Goal: Information Seeking & Learning: Learn about a topic

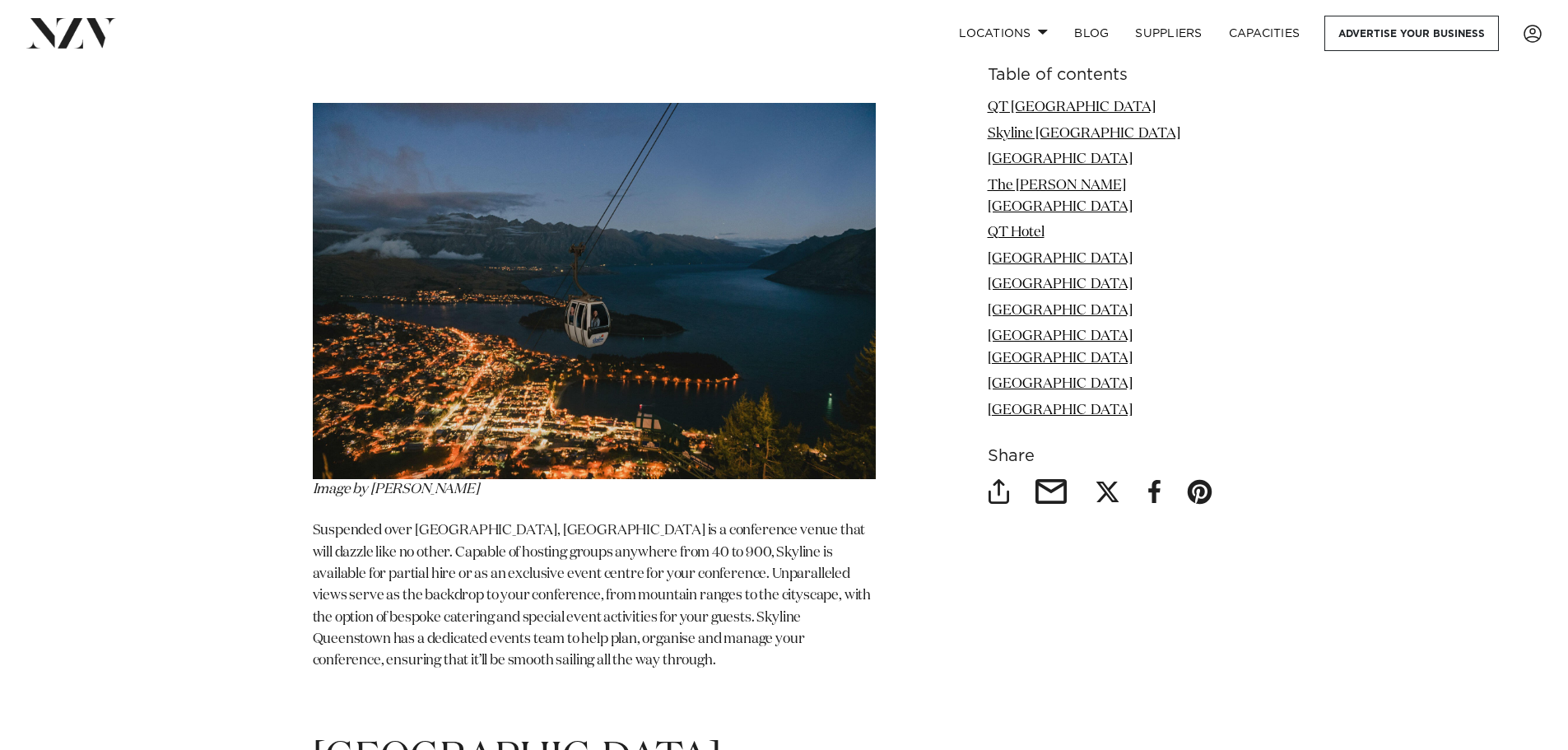
scroll to position [2801, 0]
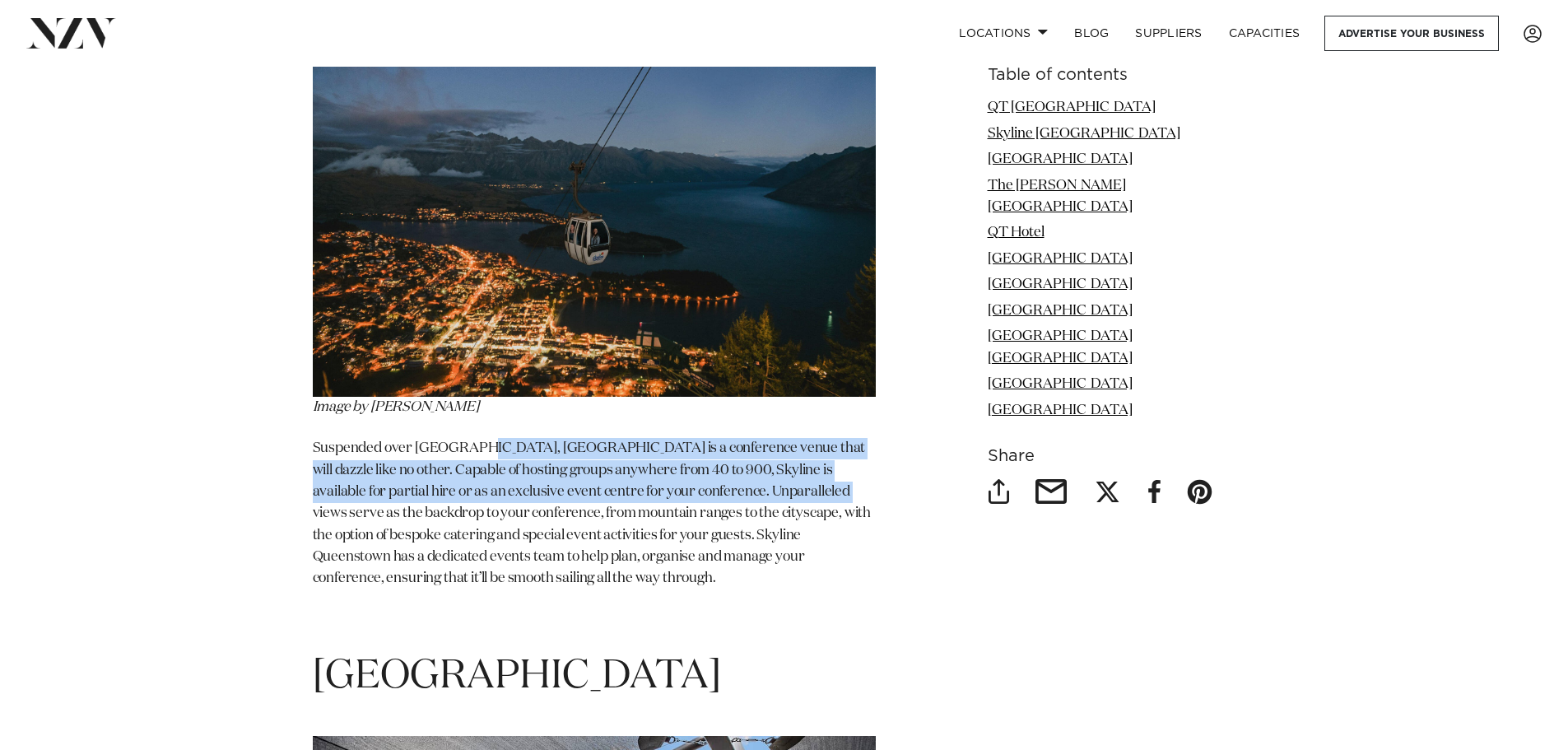
drag, startPoint x: 569, startPoint y: 461, endPoint x: 785, endPoint y: 505, distance: 220.4
click at [784, 502] on p "Suspended over [GEOGRAPHIC_DATA], [GEOGRAPHIC_DATA] is a conference venue that …" at bounding box center [594, 514] width 563 height 152
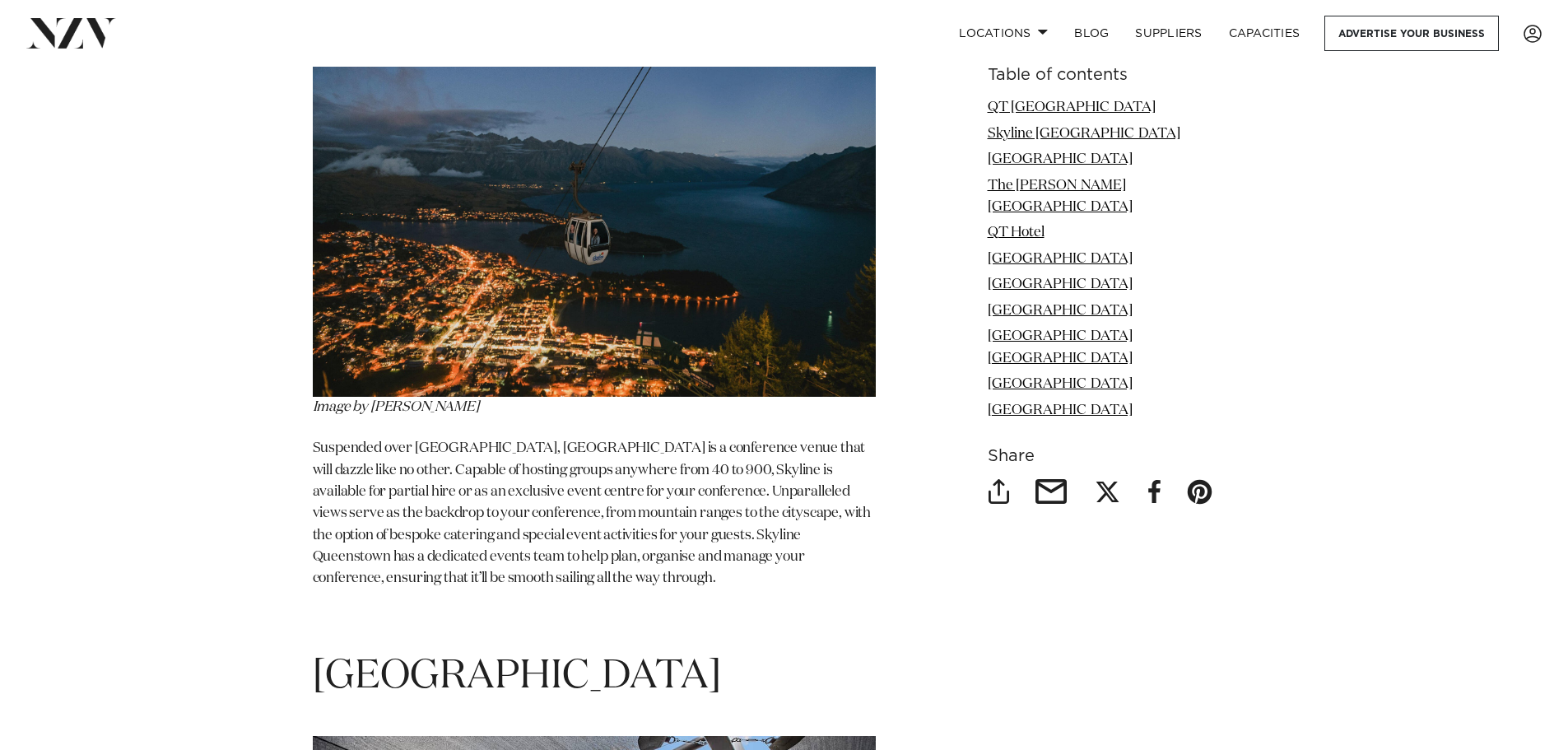
click at [785, 533] on span "Suspended over [GEOGRAPHIC_DATA], [GEOGRAPHIC_DATA] is a conference venue that …" at bounding box center [592, 513] width 559 height 144
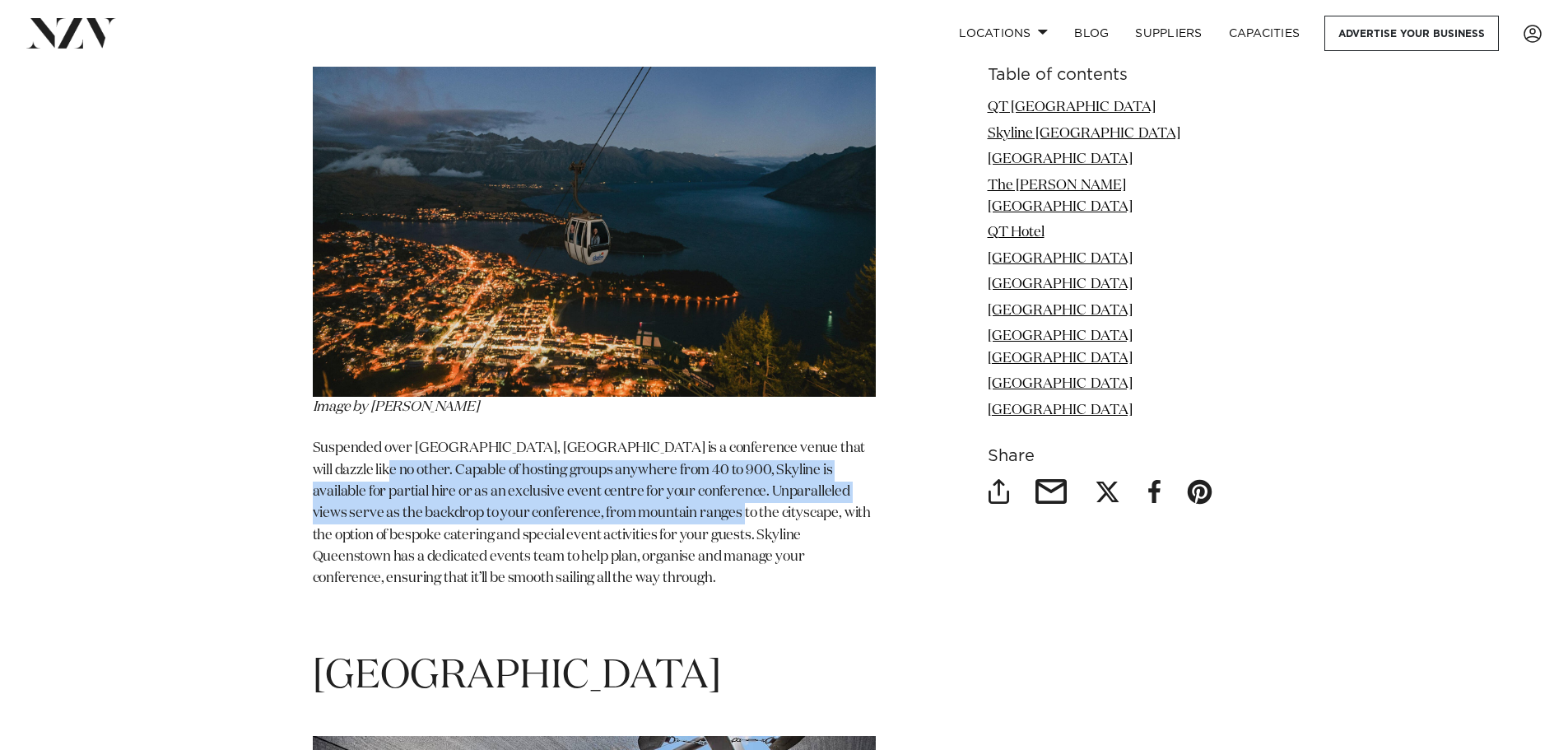
drag, startPoint x: 353, startPoint y: 469, endPoint x: 698, endPoint y: 517, distance: 348.3
click at [689, 515] on span "Suspended over [GEOGRAPHIC_DATA], [GEOGRAPHIC_DATA] is a conference venue that …" at bounding box center [592, 513] width 559 height 144
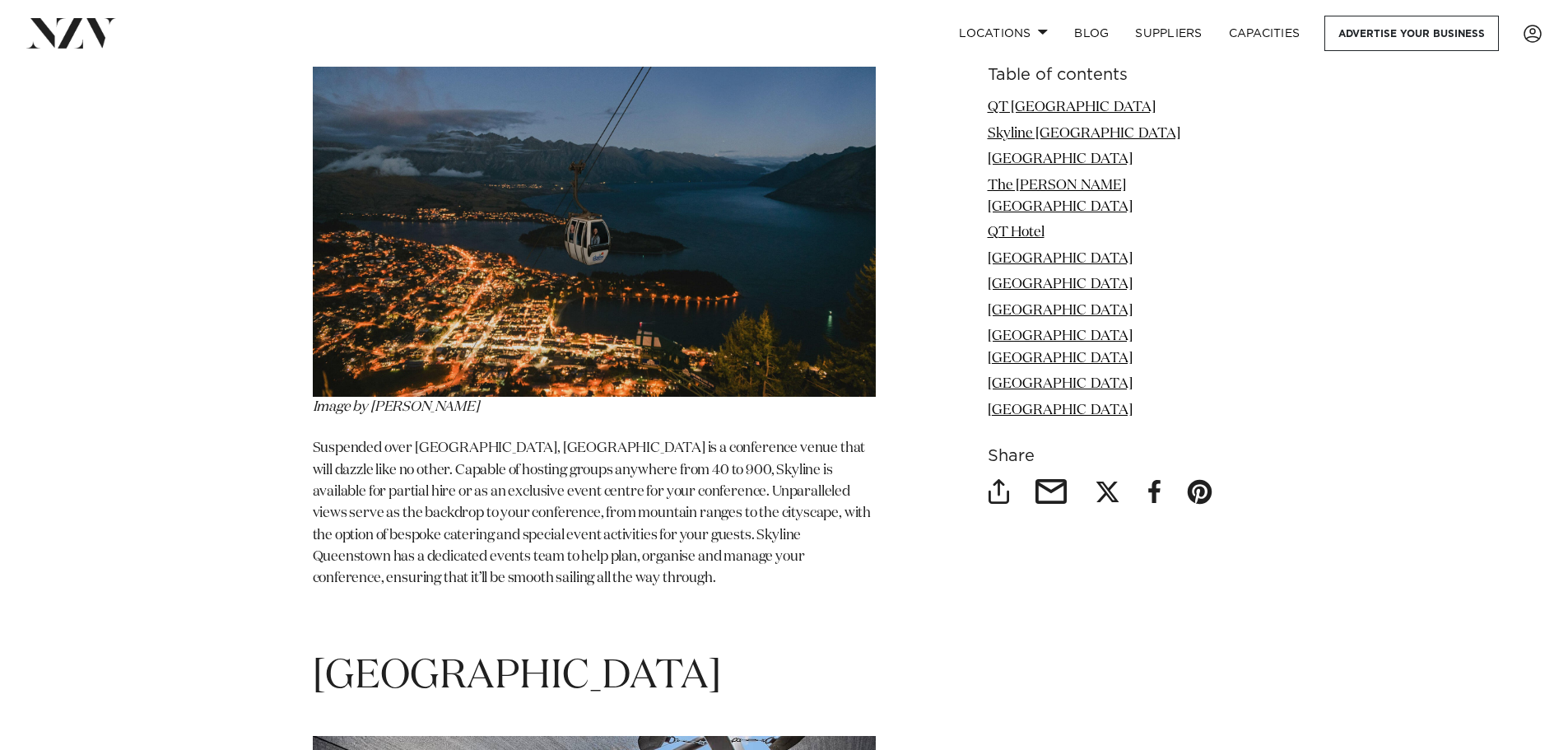
click at [705, 519] on span "Suspended over [GEOGRAPHIC_DATA], [GEOGRAPHIC_DATA] is a conference venue that …" at bounding box center [592, 513] width 559 height 144
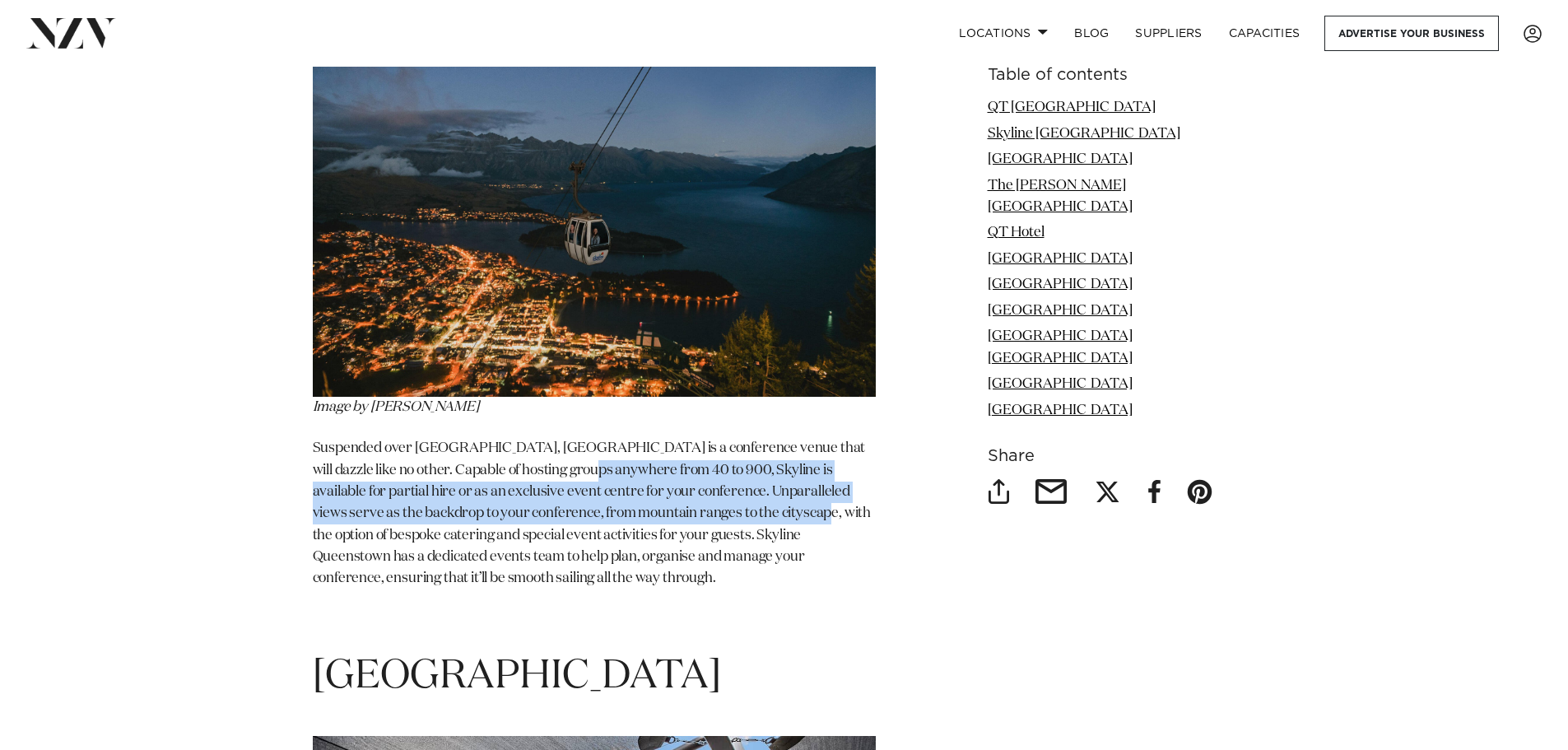
drag, startPoint x: 572, startPoint y: 476, endPoint x: 752, endPoint y: 523, distance: 186.0
click at [746, 522] on p "Suspended over [GEOGRAPHIC_DATA], [GEOGRAPHIC_DATA] is a conference venue that …" at bounding box center [594, 514] width 563 height 152
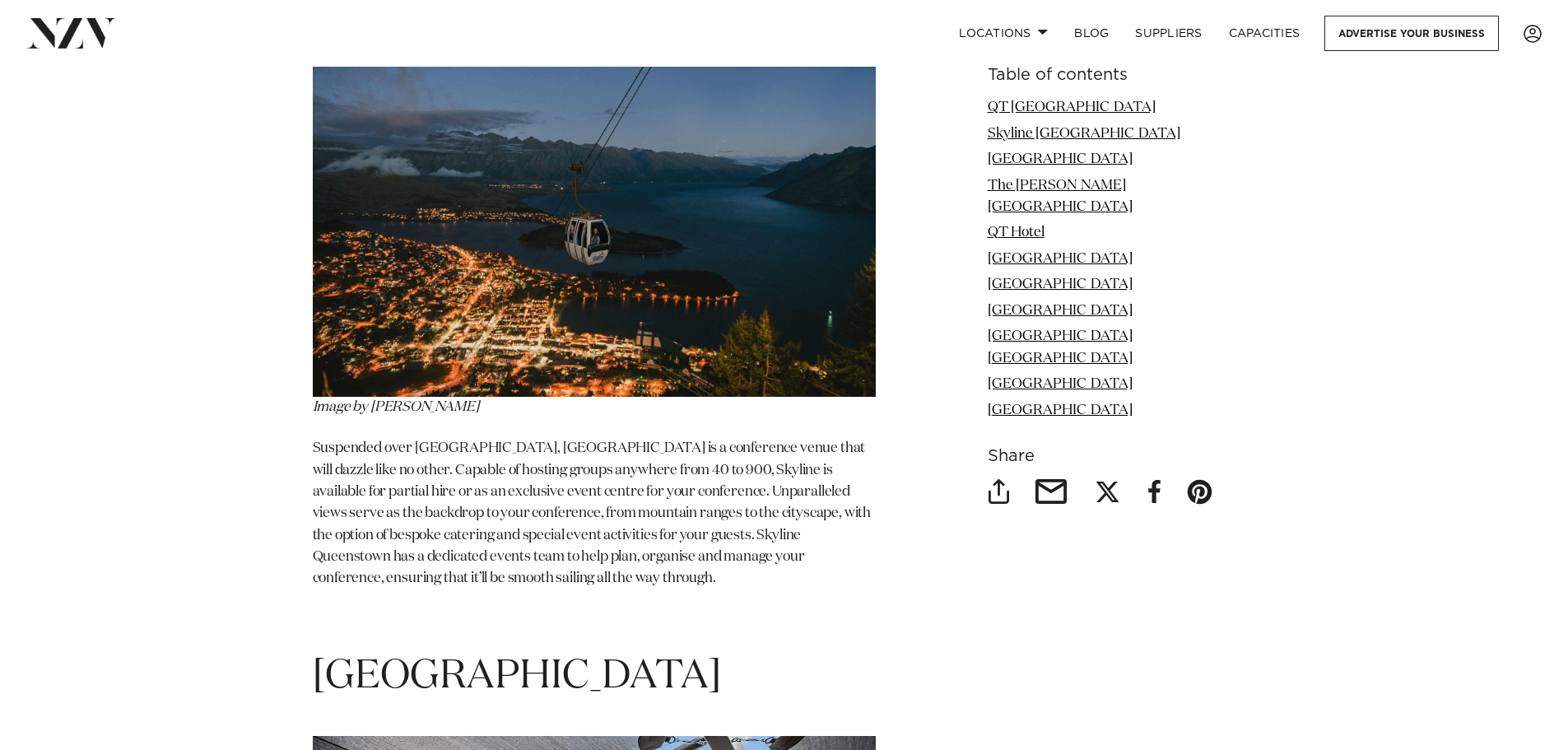
click at [754, 524] on p "Suspended over [GEOGRAPHIC_DATA], [GEOGRAPHIC_DATA] is a conference venue that …" at bounding box center [594, 514] width 563 height 152
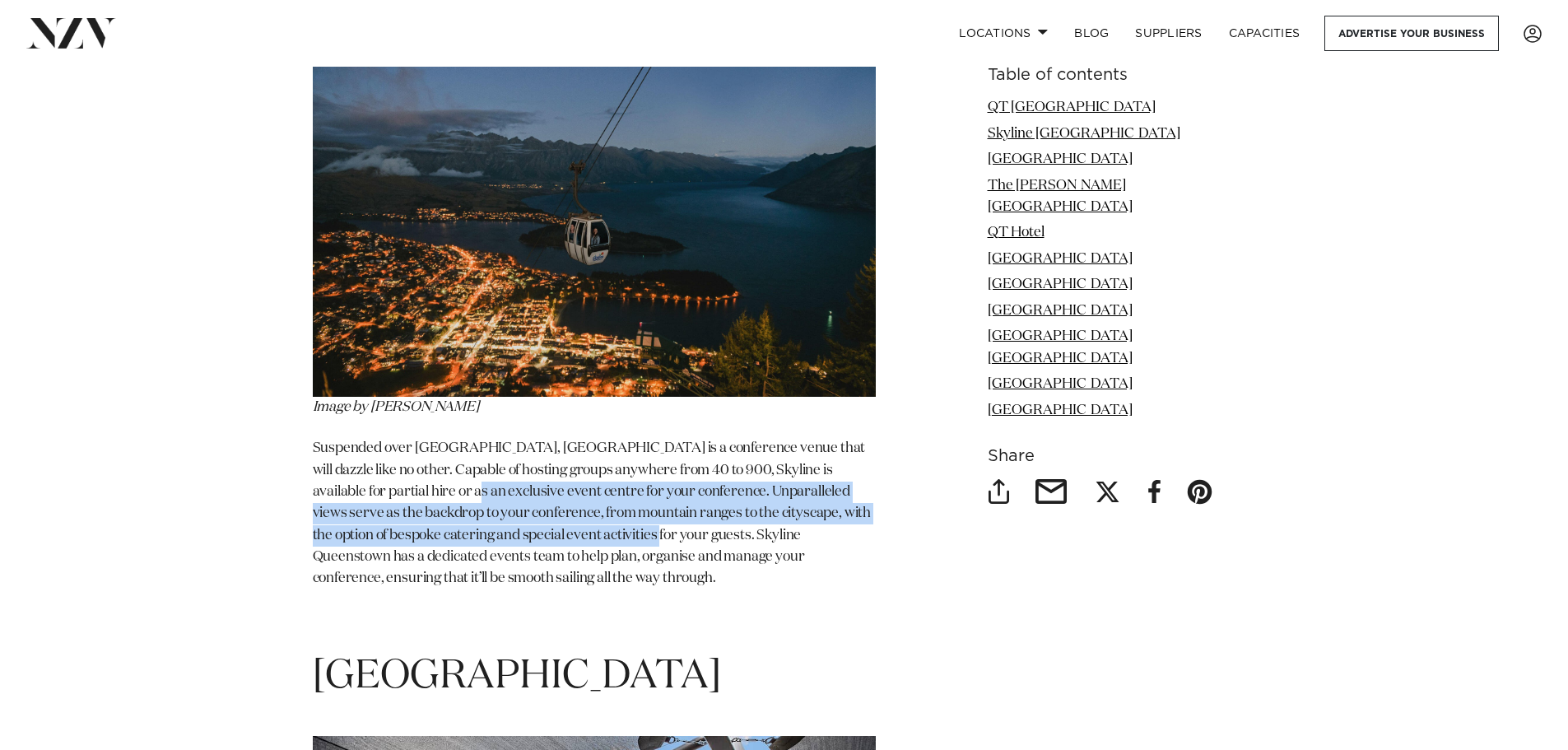
drag, startPoint x: 401, startPoint y: 487, endPoint x: 635, endPoint y: 543, distance: 240.6
click at [623, 542] on span "Suspended over [GEOGRAPHIC_DATA], [GEOGRAPHIC_DATA] is a conference venue that …" at bounding box center [592, 513] width 559 height 144
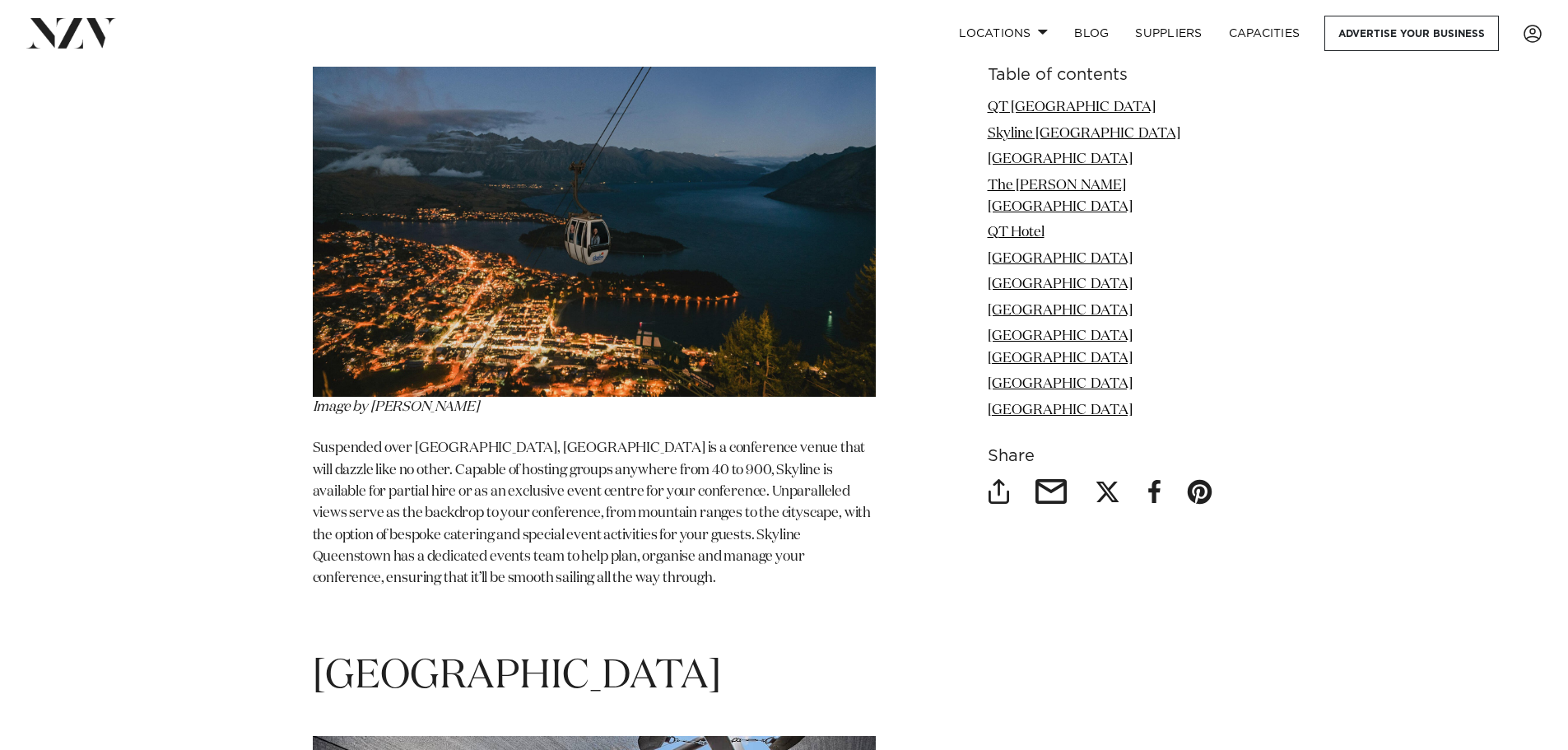
click at [635, 543] on p "Suspended over [GEOGRAPHIC_DATA], [GEOGRAPHIC_DATA] is a conference venue that …" at bounding box center [594, 514] width 563 height 152
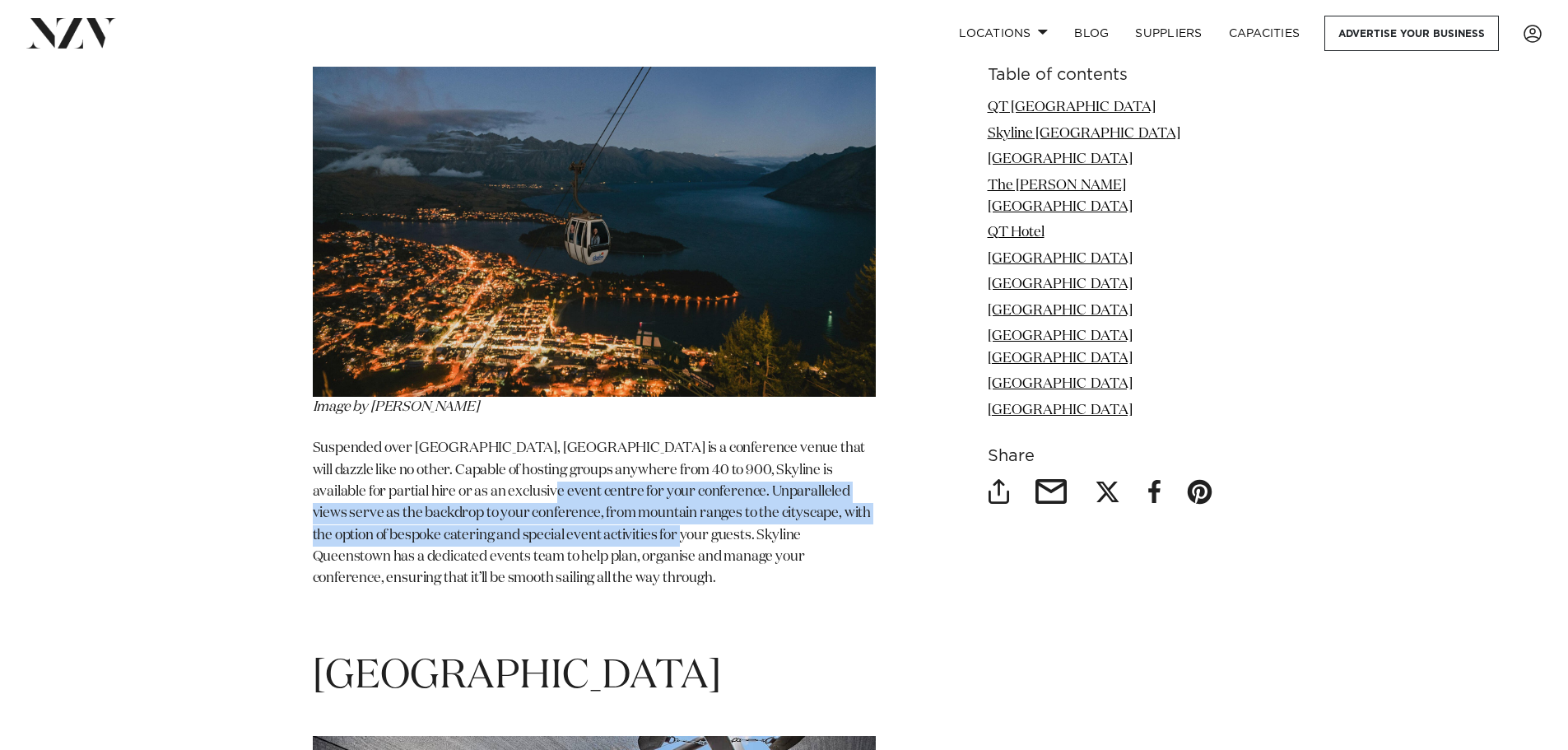
drag, startPoint x: 480, startPoint y: 492, endPoint x: 678, endPoint y: 549, distance: 206.0
click at [676, 549] on p "Suspended over [GEOGRAPHIC_DATA], [GEOGRAPHIC_DATA] is a conference venue that …" at bounding box center [594, 514] width 563 height 152
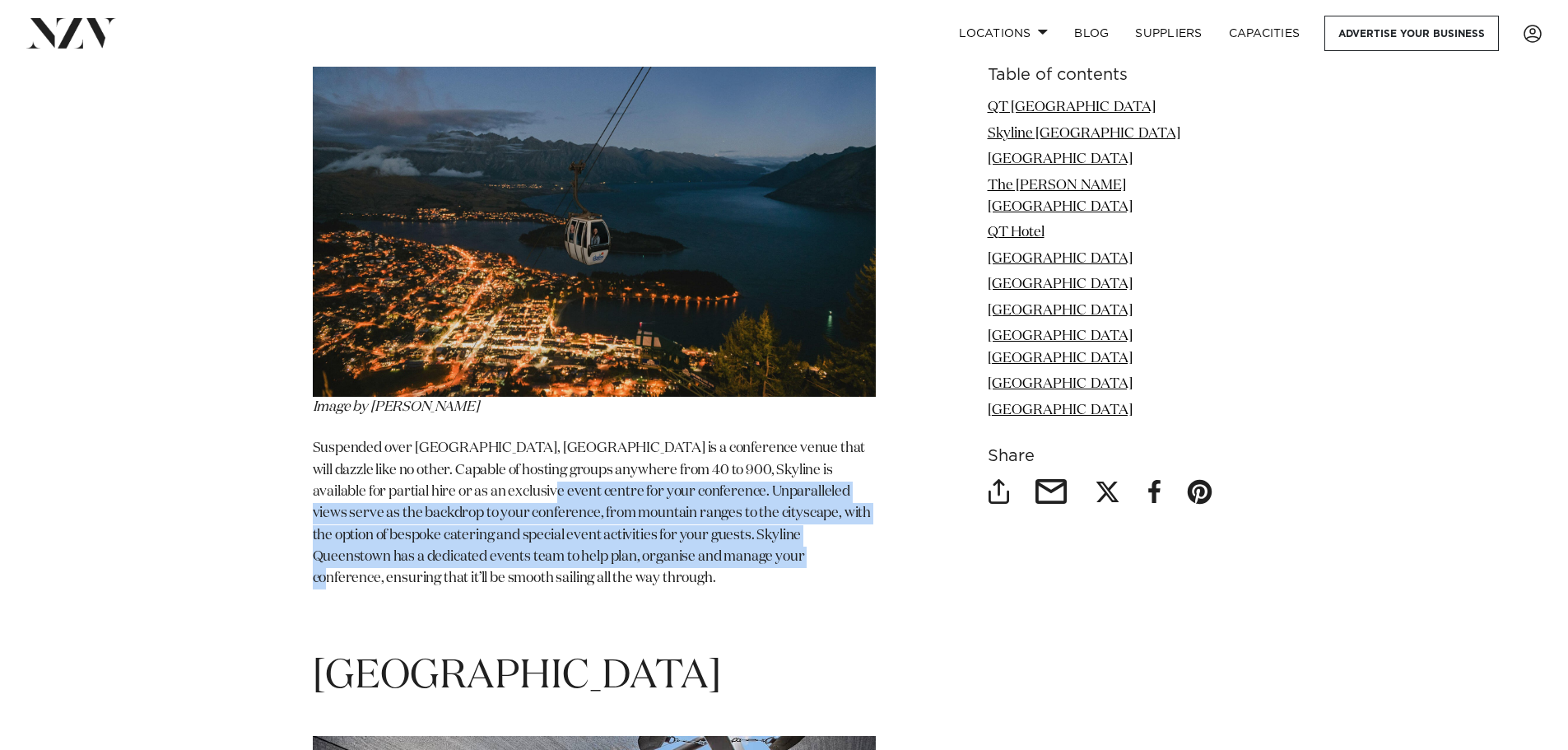
click at [678, 549] on p "Suspended over [GEOGRAPHIC_DATA], [GEOGRAPHIC_DATA] is a conference venue that …" at bounding box center [594, 514] width 563 height 152
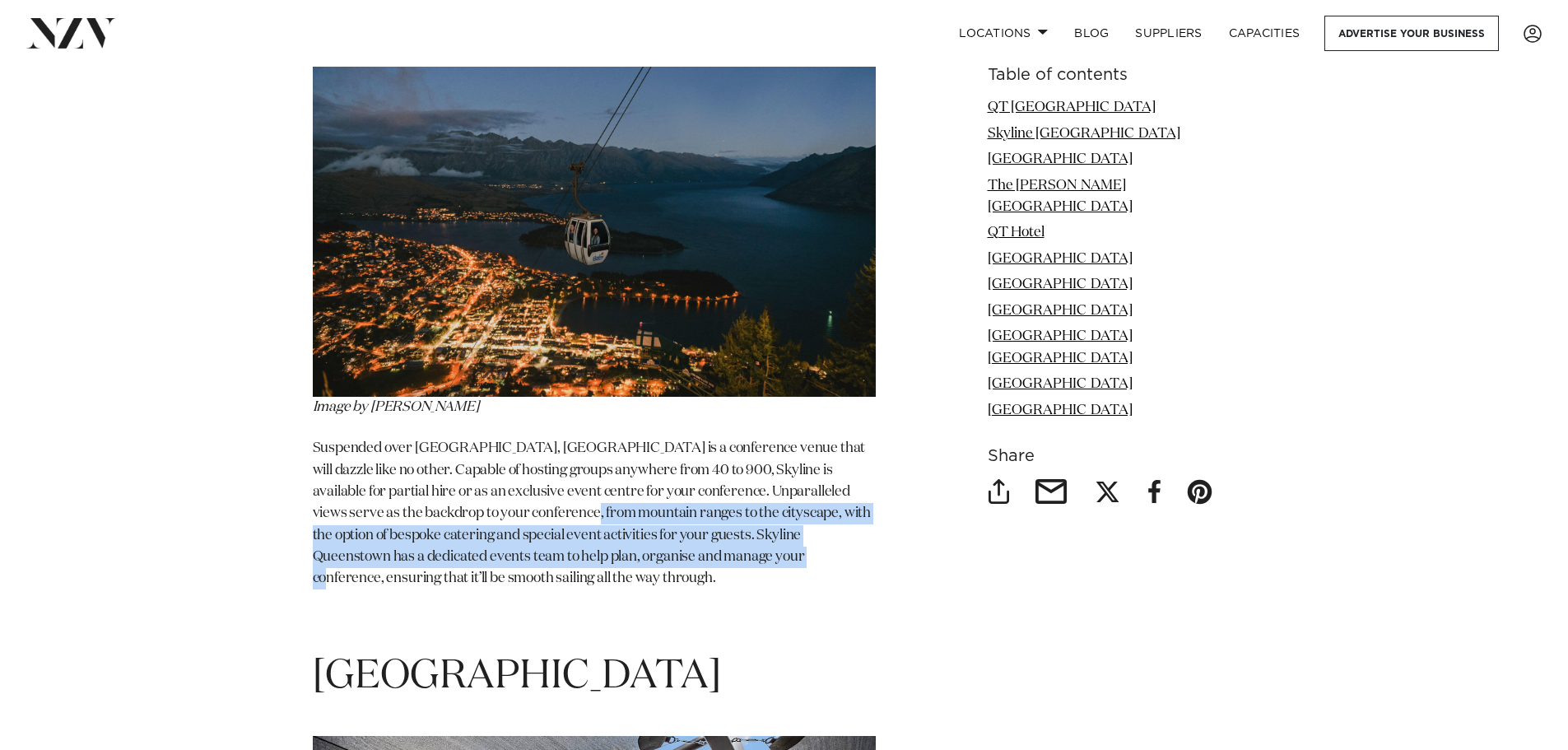
drag, startPoint x: 520, startPoint y: 515, endPoint x: 750, endPoint y: 561, distance: 234.6
click at [750, 561] on span "Suspended over [GEOGRAPHIC_DATA], [GEOGRAPHIC_DATA] is a conference venue that …" at bounding box center [592, 513] width 559 height 144
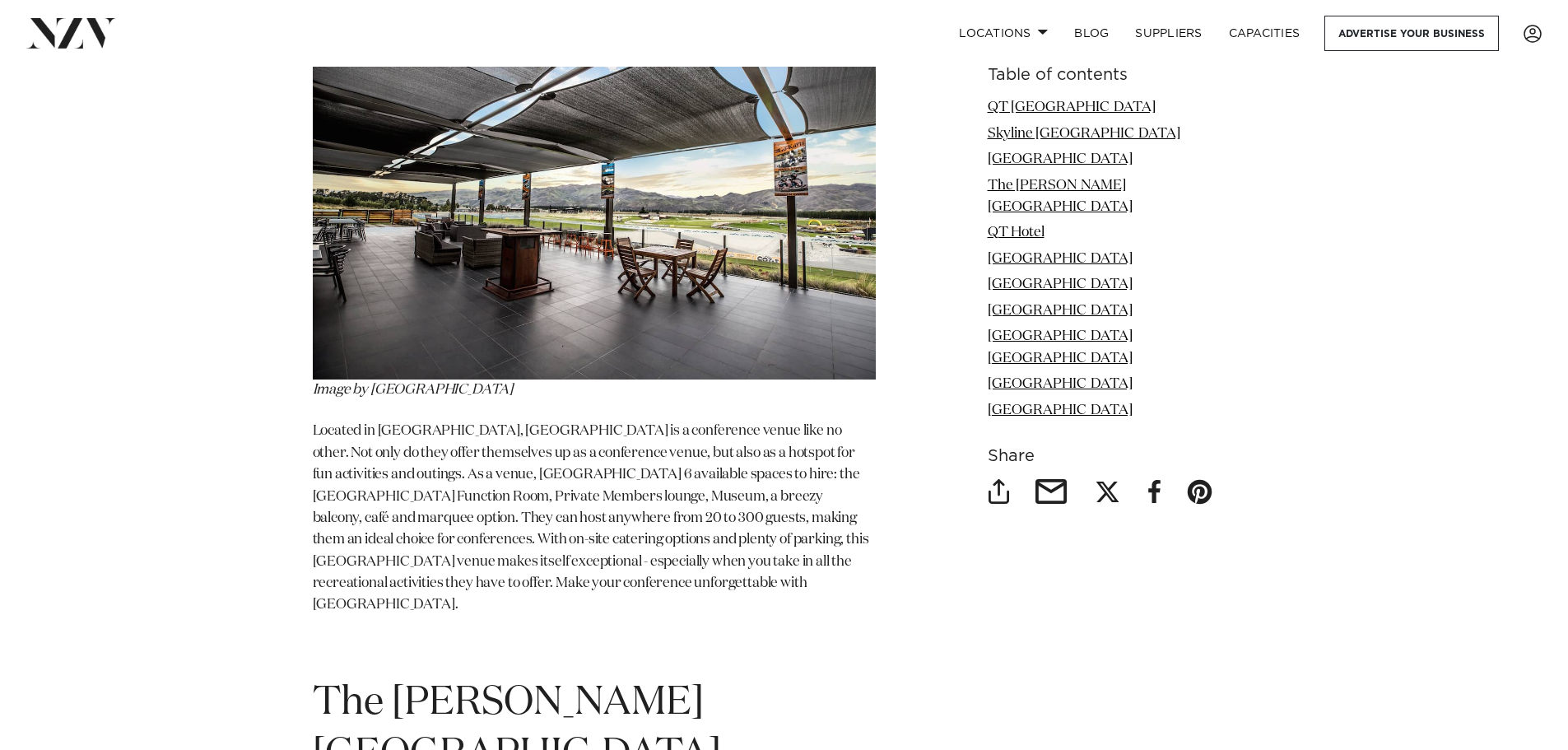
scroll to position [3542, 0]
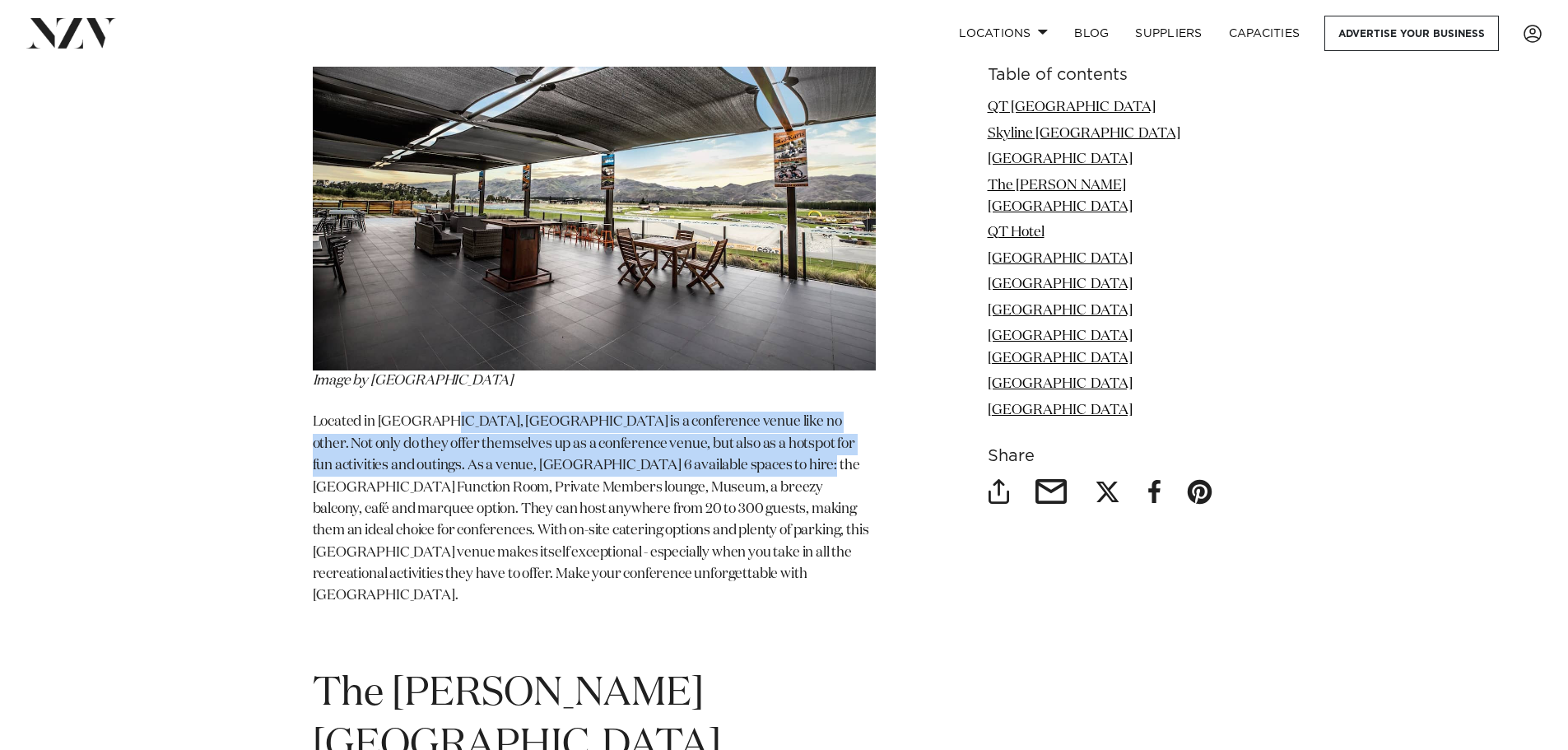
drag, startPoint x: 439, startPoint y: 427, endPoint x: 797, endPoint y: 477, distance: 361.5
click at [795, 477] on p "Located in [GEOGRAPHIC_DATA], [GEOGRAPHIC_DATA] is a conference venue like no o…" at bounding box center [594, 509] width 563 height 195
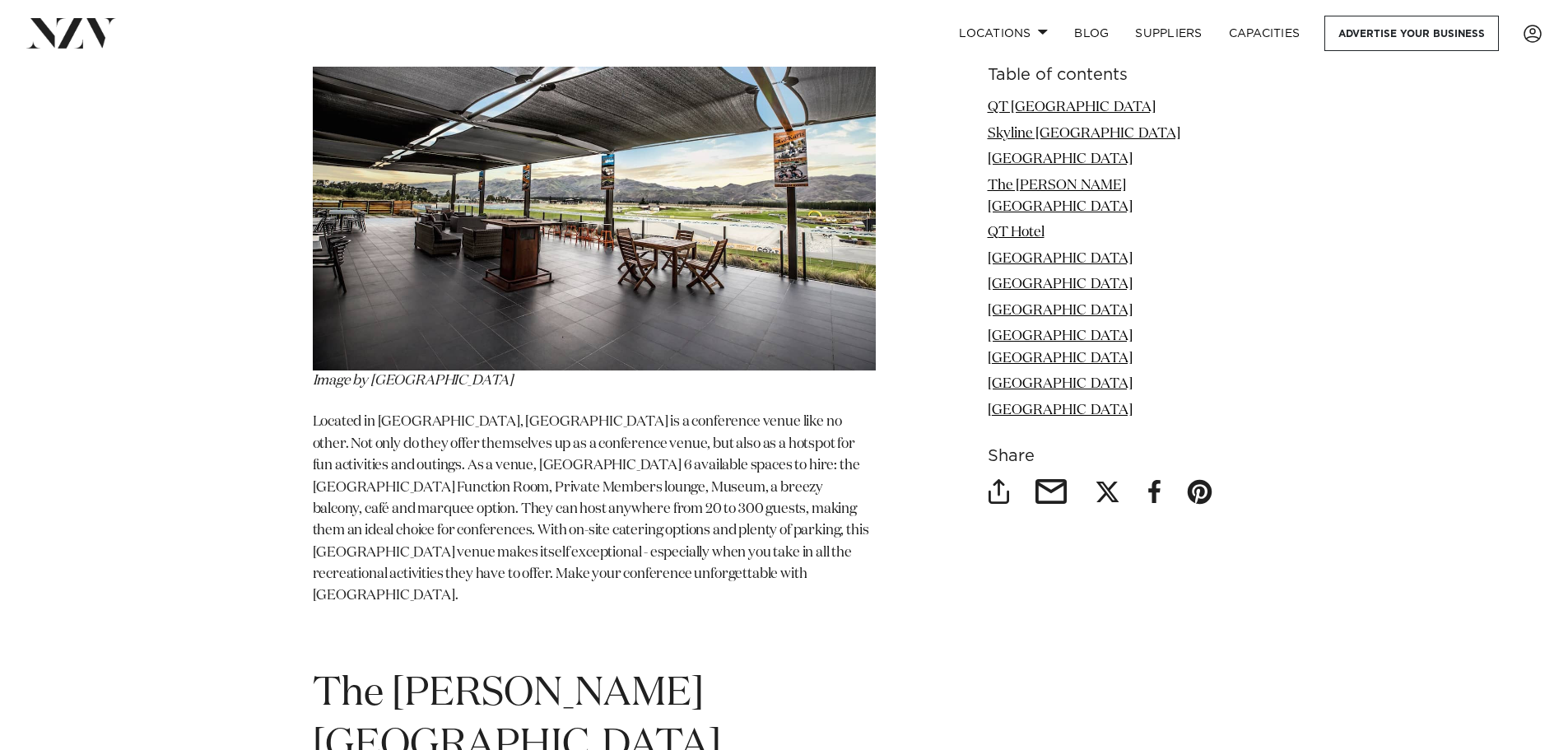
click at [615, 486] on span "Located in [GEOGRAPHIC_DATA], [GEOGRAPHIC_DATA] is a conference venue like no o…" at bounding box center [592, 509] width 557 height 188
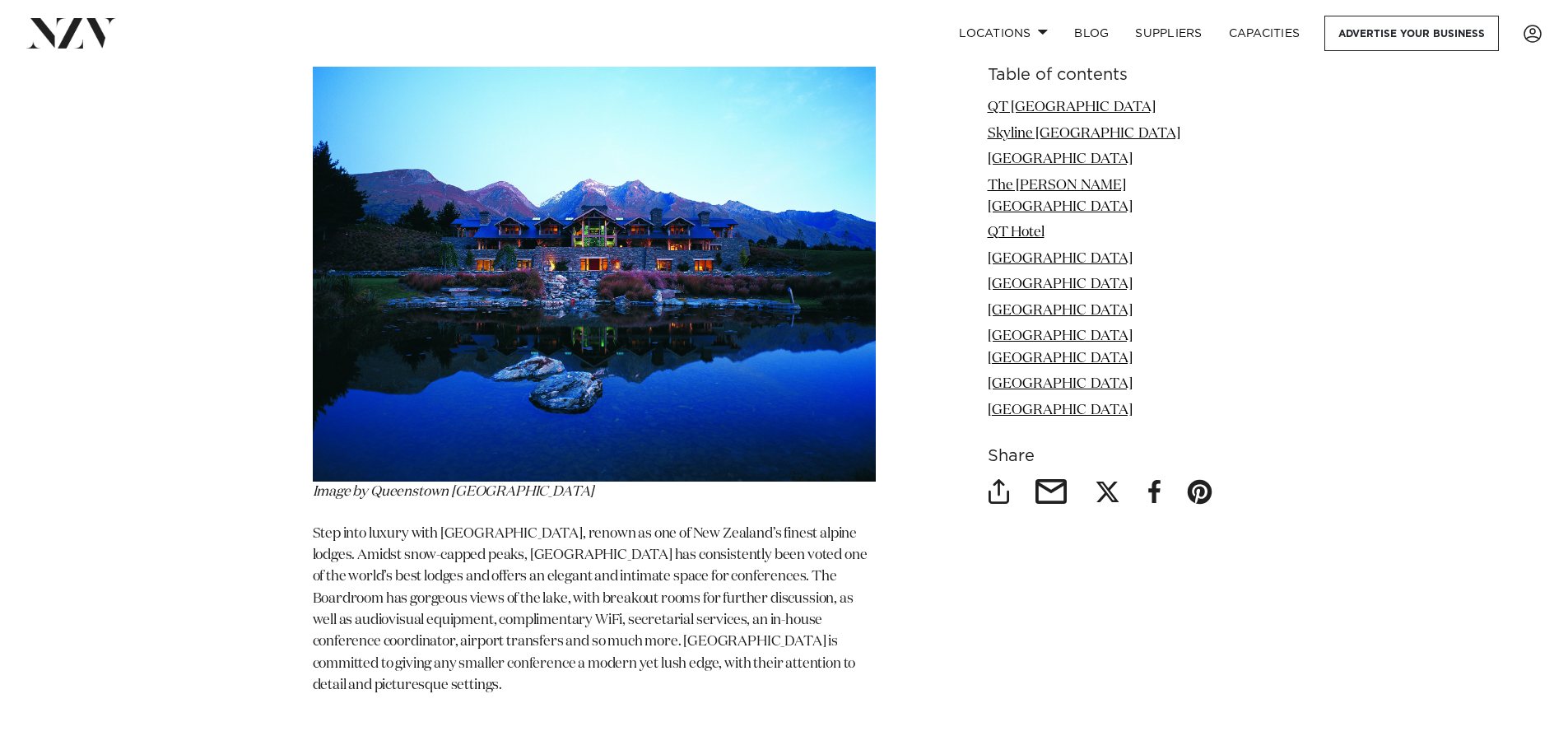
scroll to position [7166, 0]
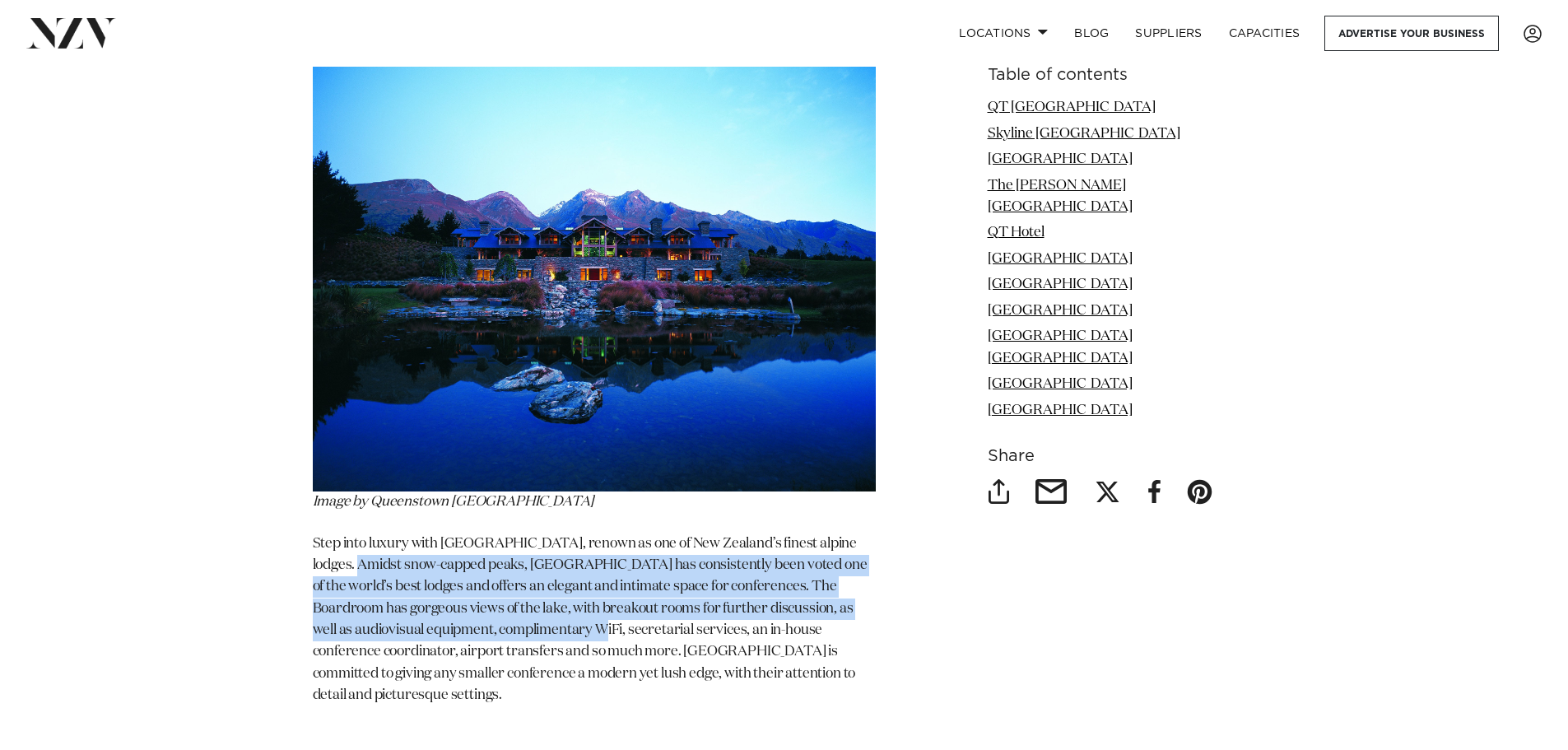
drag, startPoint x: 508, startPoint y: 517, endPoint x: 643, endPoint y: 560, distance: 141.7
click at [642, 559] on p "Step into luxury with [GEOGRAPHIC_DATA], renown as one of New Zealand’s finest …" at bounding box center [594, 620] width 563 height 174
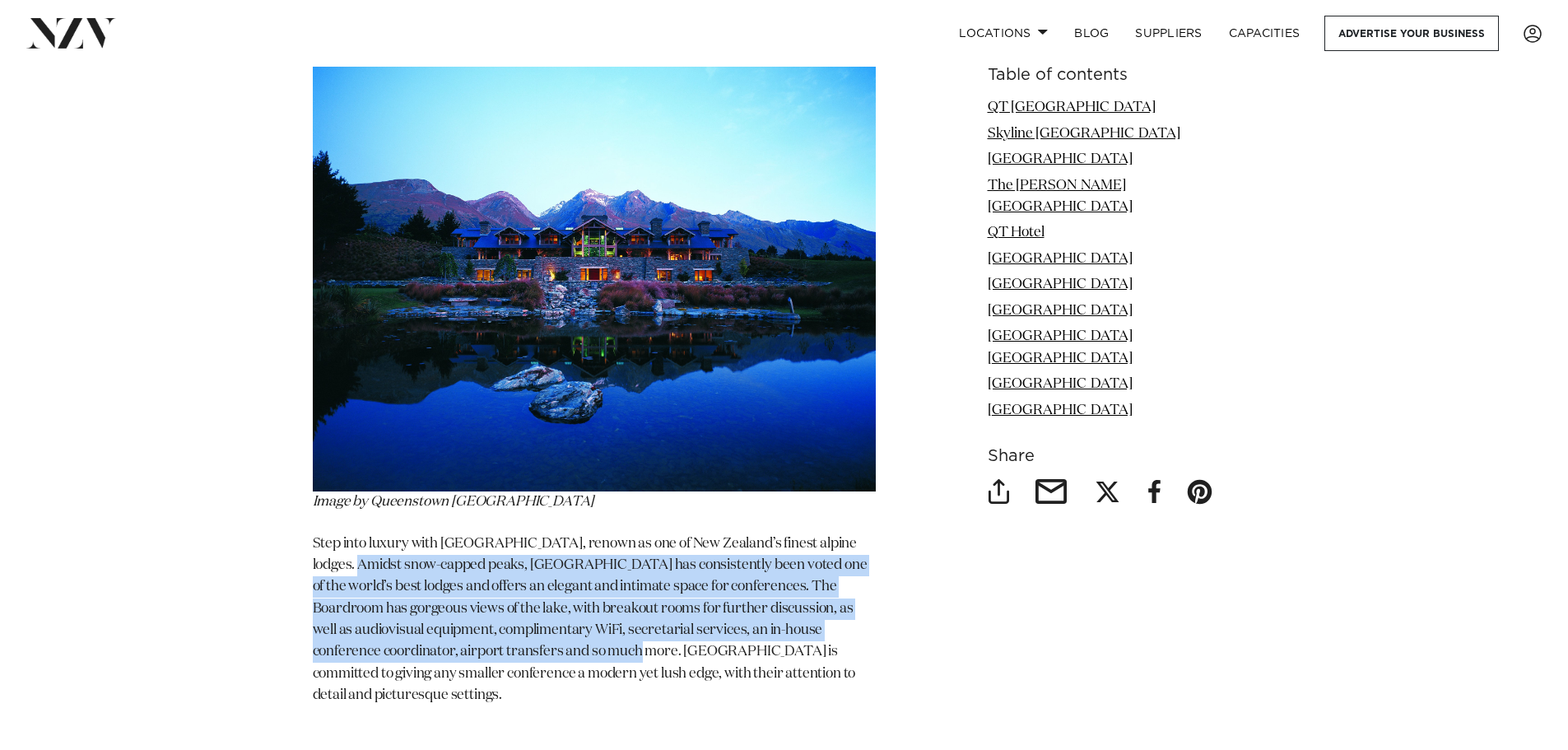
click at [643, 560] on span "Step into luxury with [GEOGRAPHIC_DATA], renown as one of New Zealand’s finest …" at bounding box center [591, 619] width 555 height 165
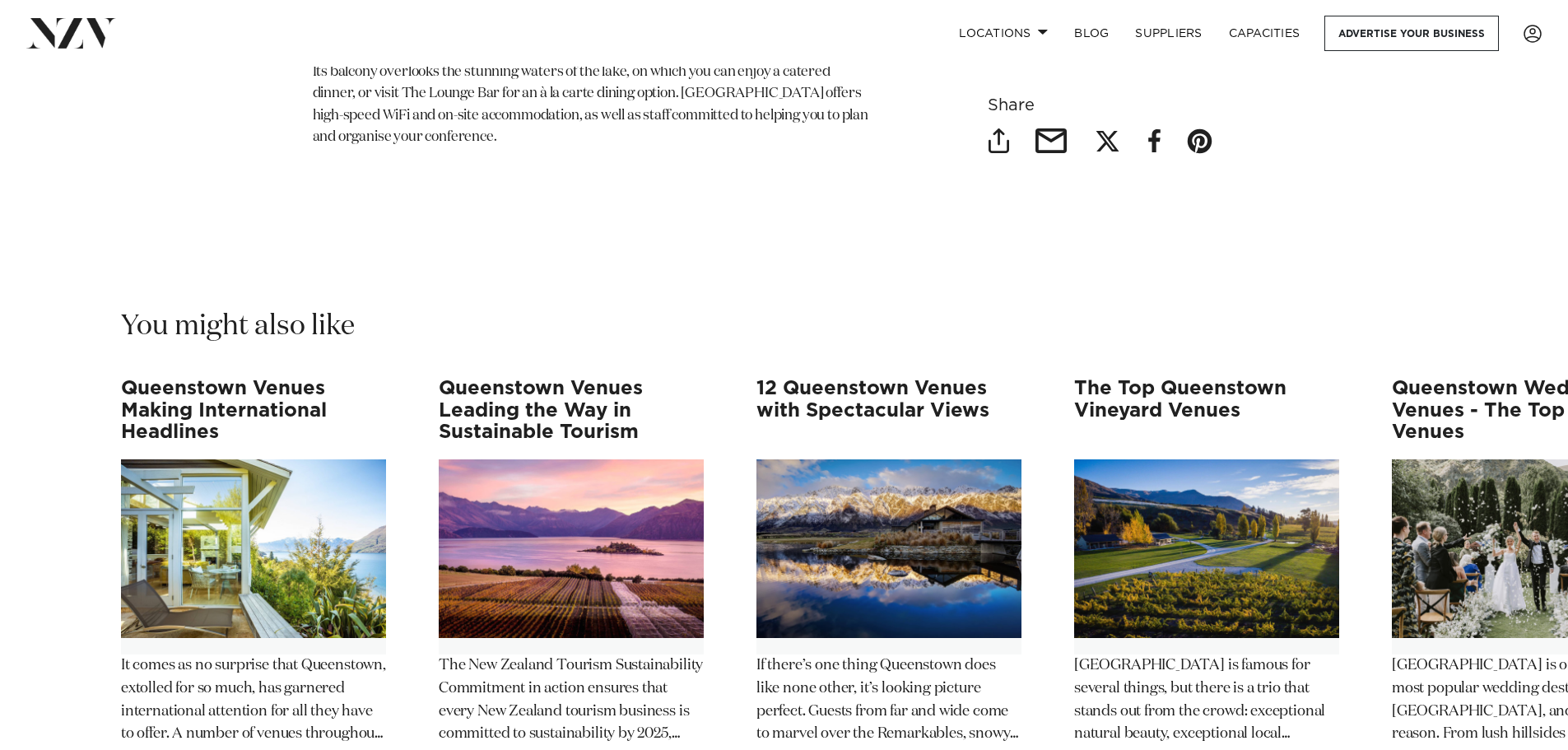
scroll to position [10214, 0]
